Goal: Transaction & Acquisition: Purchase product/service

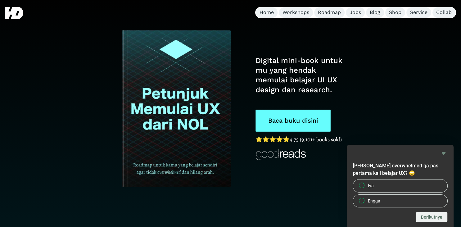
click at [284, 115] on link "Baca buku disini" at bounding box center [292, 121] width 75 height 22
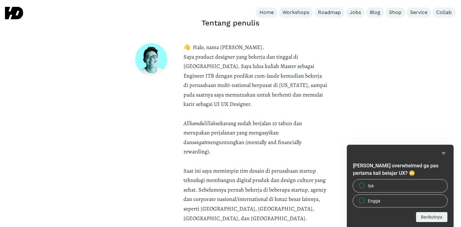
scroll to position [1887, 0]
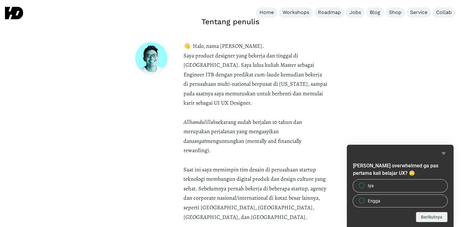
click at [444, 151] on icon "Hide survey" at bounding box center [443, 153] width 7 height 7
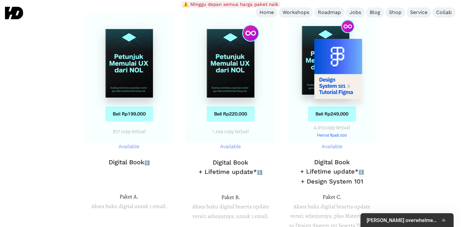
scroll to position [2298, 0]
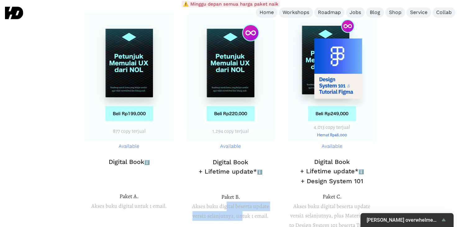
drag, startPoint x: 226, startPoint y: 164, endPoint x: 242, endPoint y: 169, distance: 17.2
click at [242, 192] on p "Paket [PERSON_NAME] buku digital beserta update versi2 selanjutnya, untuk 1 ema…" at bounding box center [230, 206] width 89 height 29
drag, startPoint x: 238, startPoint y: 161, endPoint x: 246, endPoint y: 170, distance: 12.1
click at [246, 192] on p "Paket [PERSON_NAME] buku digital beserta update versi2 selanjutnya, untuk 1 ema…" at bounding box center [230, 206] width 89 height 29
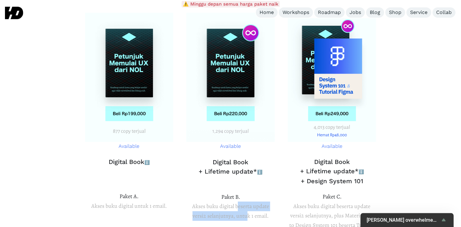
click at [246, 192] on p "Paket [PERSON_NAME] buku digital beserta update versi2 selanjutnya, untuk 1 ema…" at bounding box center [230, 206] width 89 height 29
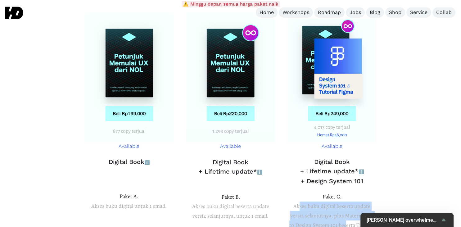
drag, startPoint x: 300, startPoint y: 164, endPoint x: 343, endPoint y: 184, distance: 47.7
click at [343, 192] on p "Paket [PERSON_NAME] buku digital beserta update versi2 selanjutnya, plus Materi…" at bounding box center [331, 215] width 89 height 47
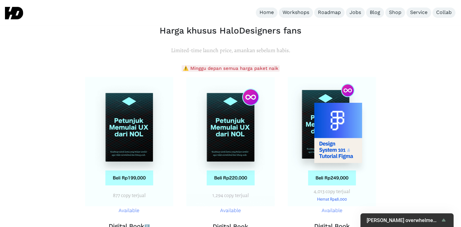
scroll to position [2232, 0]
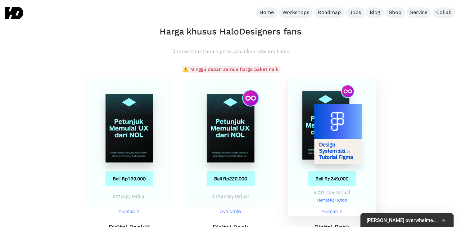
click at [336, 99] on img at bounding box center [332, 142] width 88 height 129
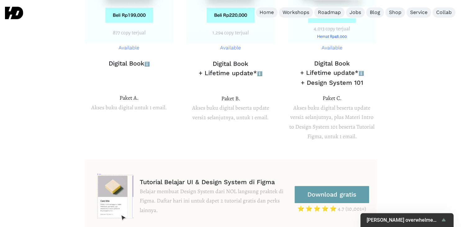
scroll to position [2395, 0]
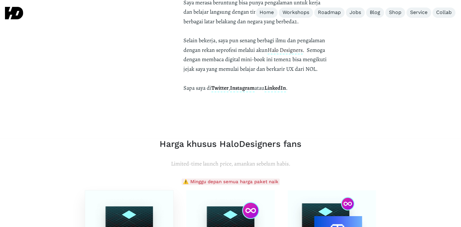
scroll to position [2120, 0]
drag, startPoint x: 214, startPoint y: 93, endPoint x: 221, endPoint y: 114, distance: 21.7
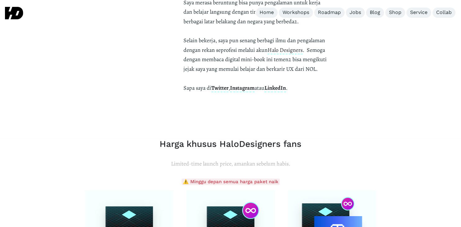
drag, startPoint x: 225, startPoint y: 95, endPoint x: 233, endPoint y: 110, distance: 17.6
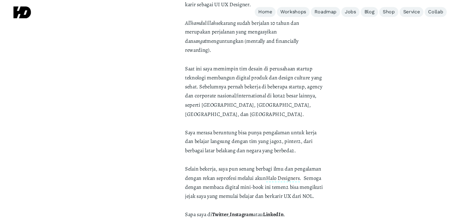
scroll to position [1986, 0]
